Goal: Find specific page/section: Find specific page/section

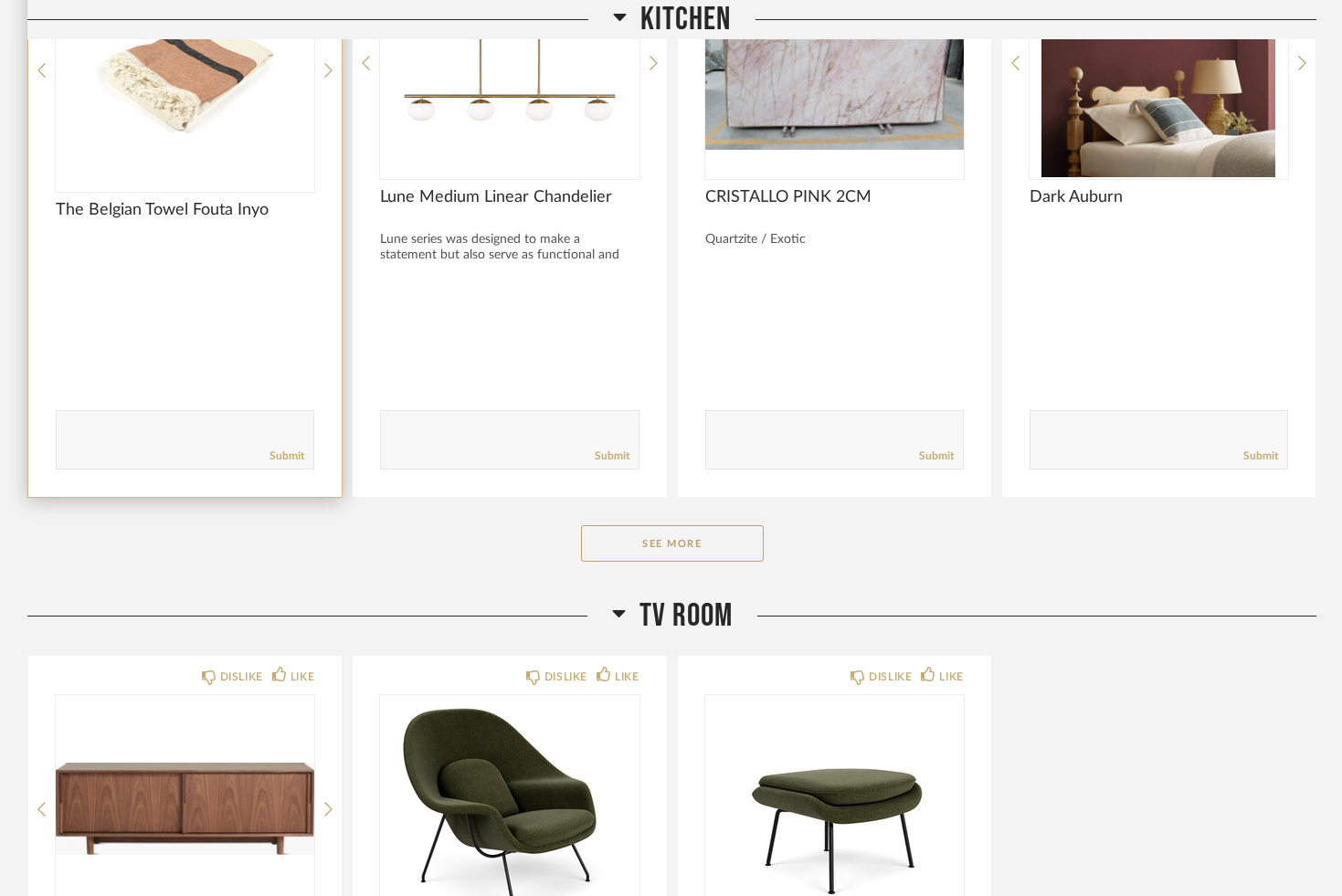
scroll to position [1318, 0]
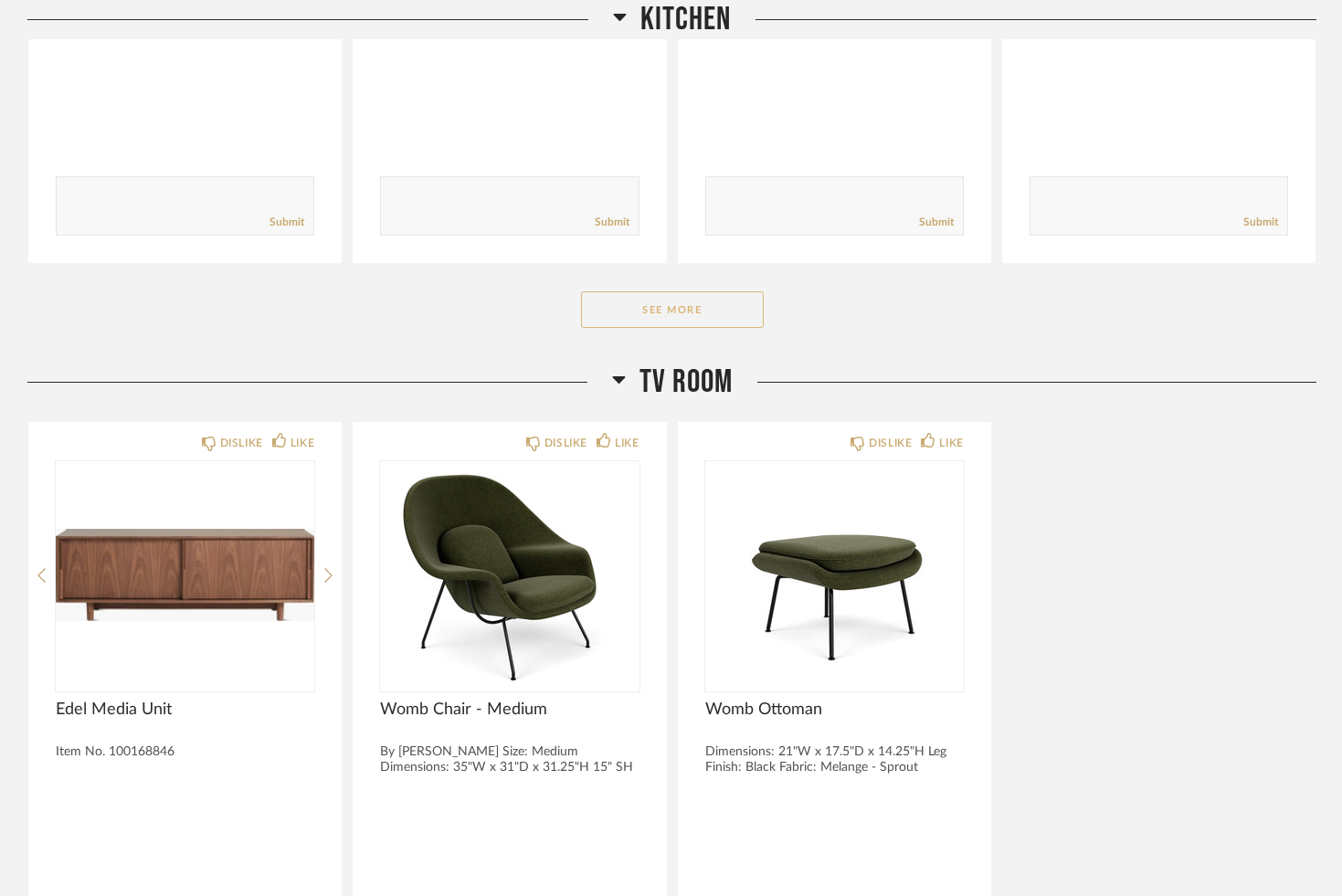
click at [602, 314] on button "See More" at bounding box center [672, 310] width 183 height 37
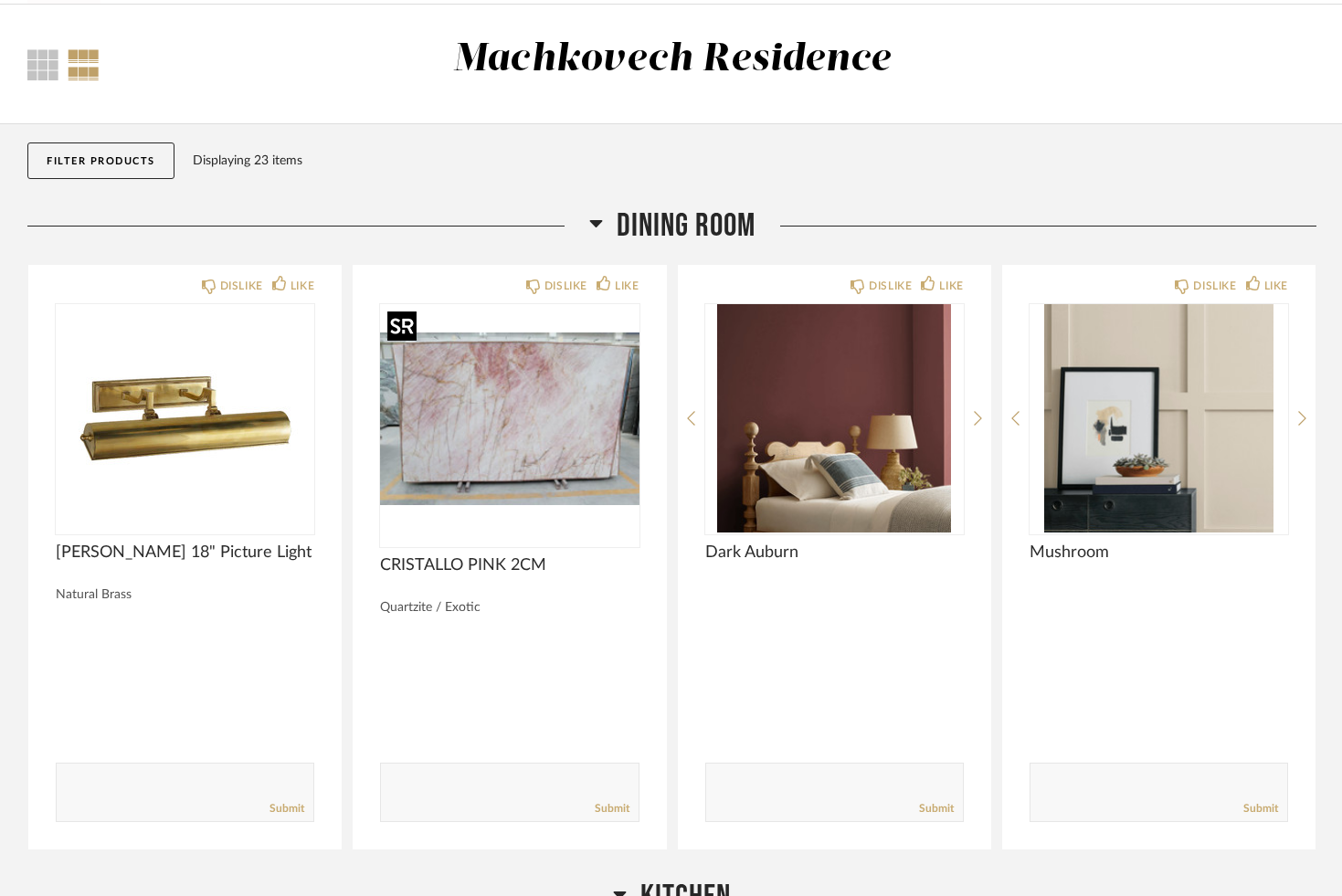
scroll to position [0, 0]
